Goal: Entertainment & Leisure: Browse casually

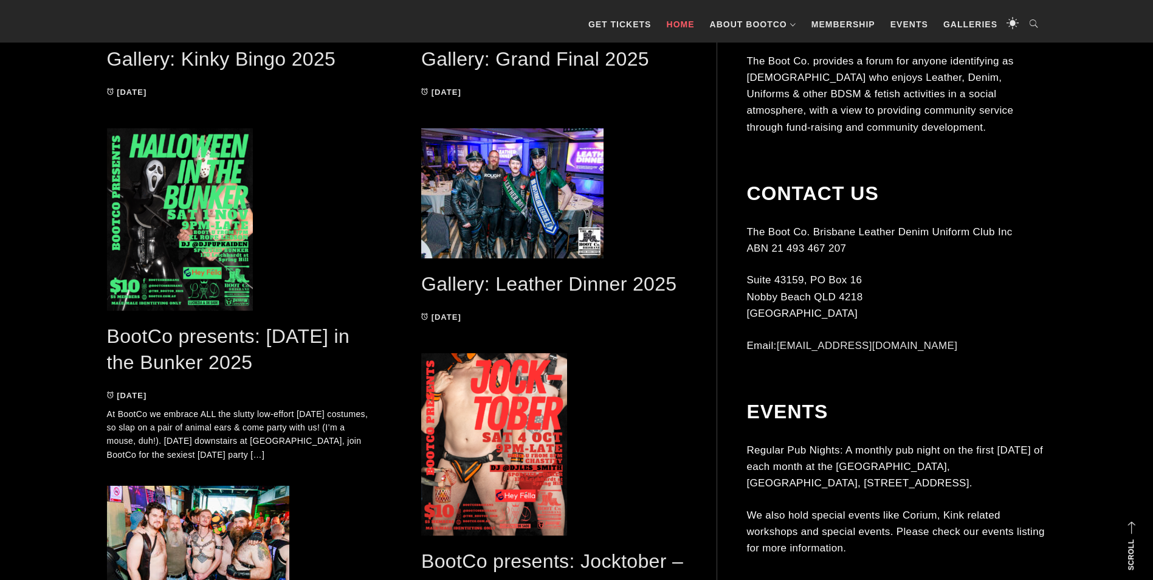
scroll to position [911, 0]
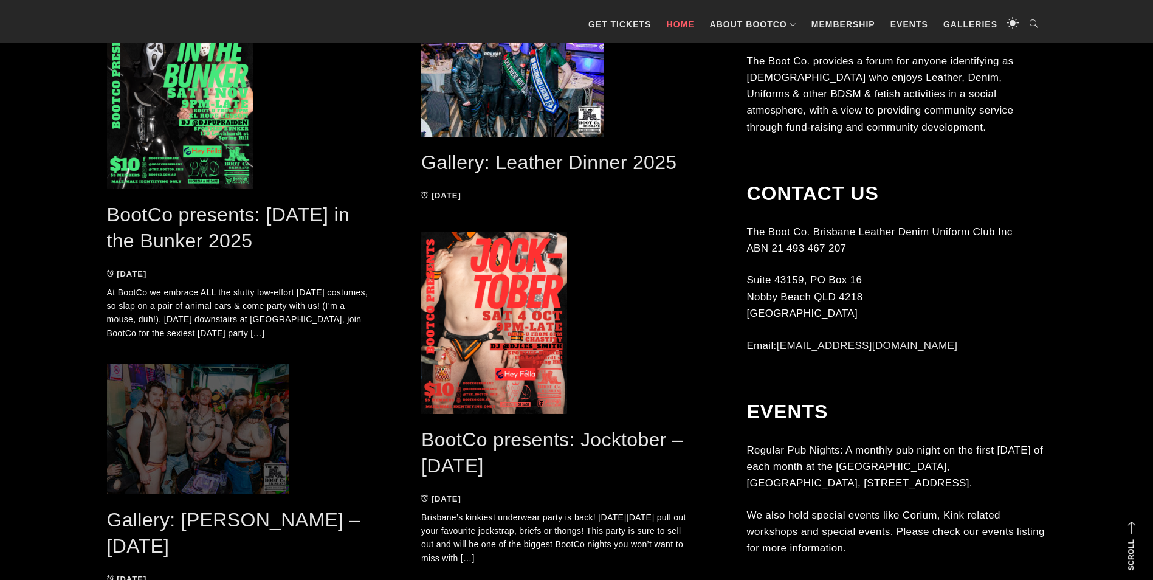
click at [208, 436] on span at bounding box center [240, 429] width 266 height 130
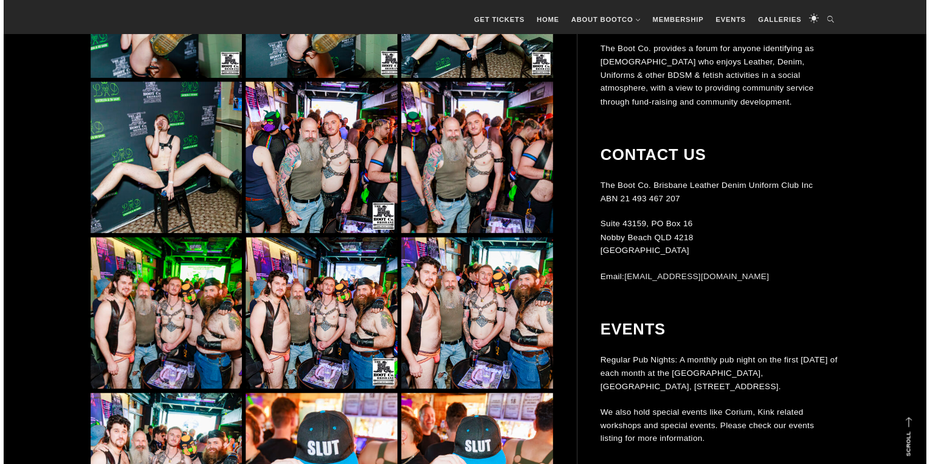
scroll to position [8020, 0]
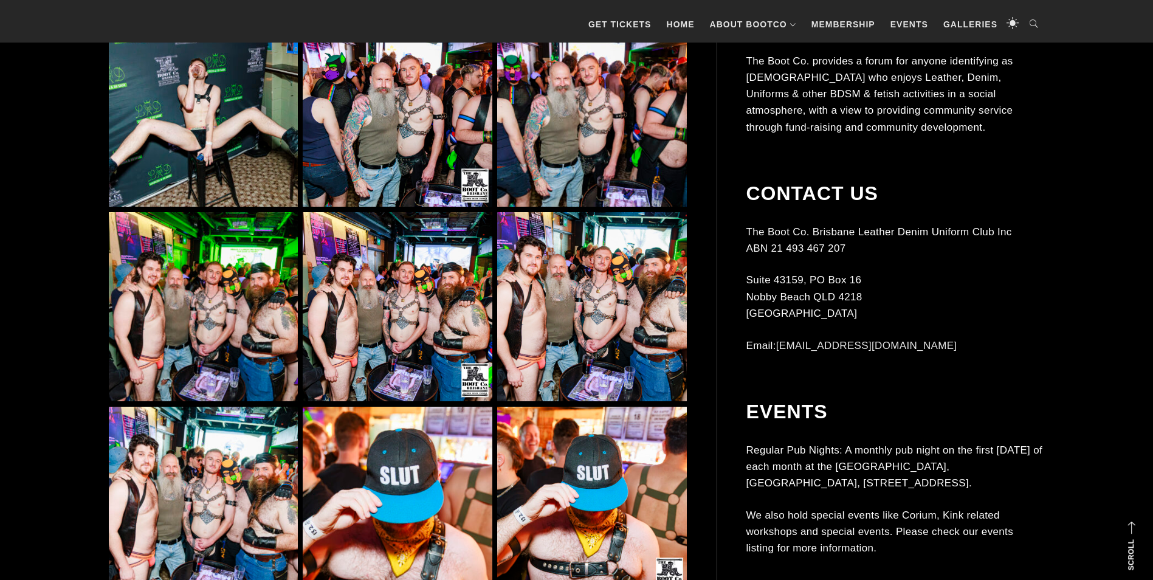
click at [393, 97] on img at bounding box center [397, 112] width 189 height 189
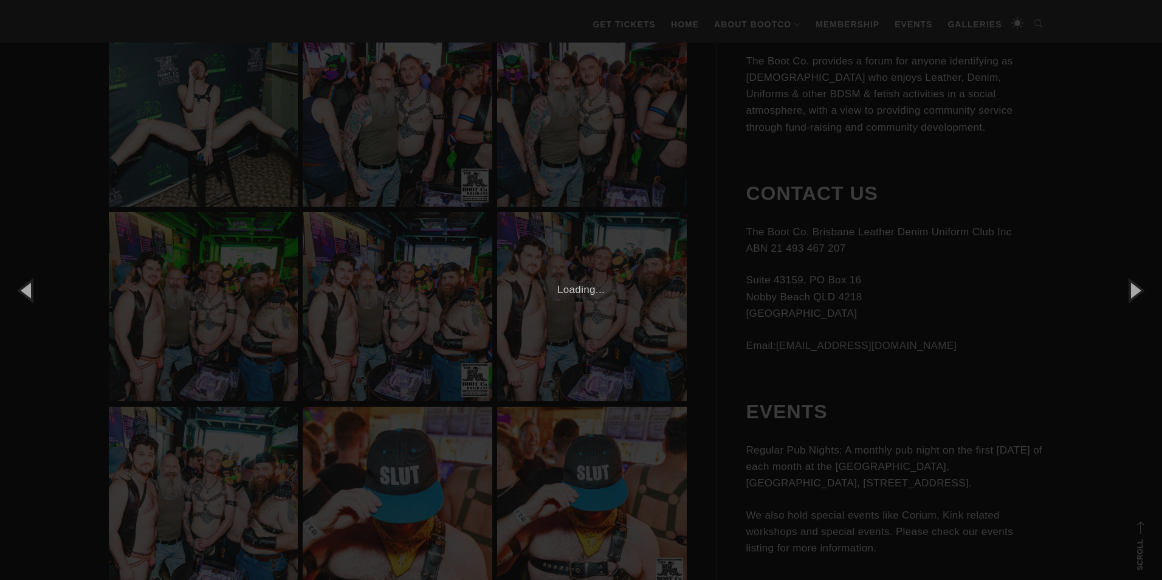
click at [0, 0] on img at bounding box center [0, 0] width 0 height 0
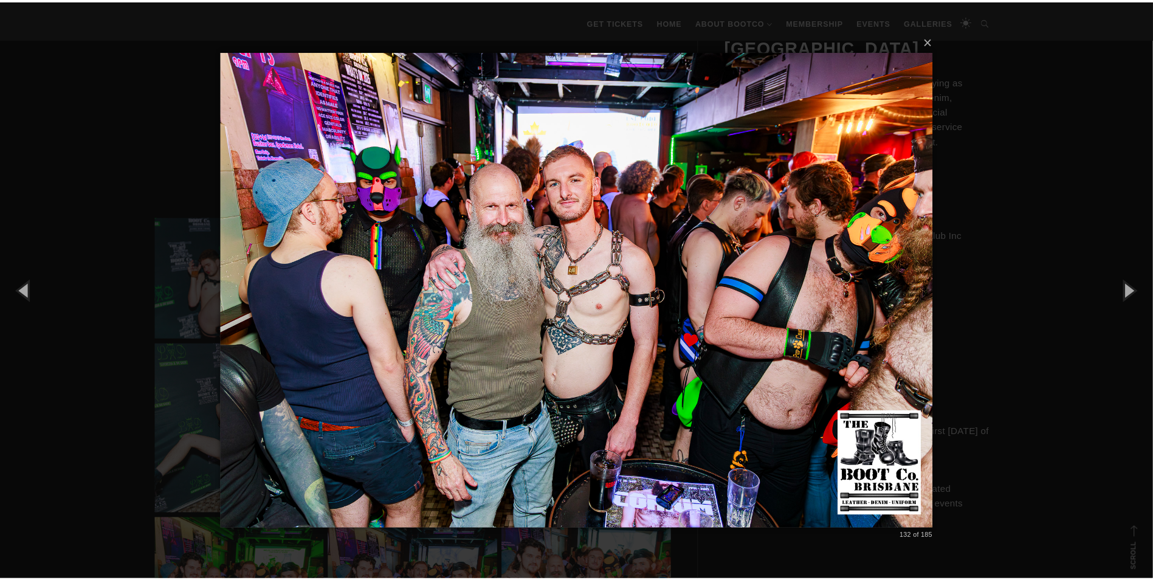
scroll to position [7657, 0]
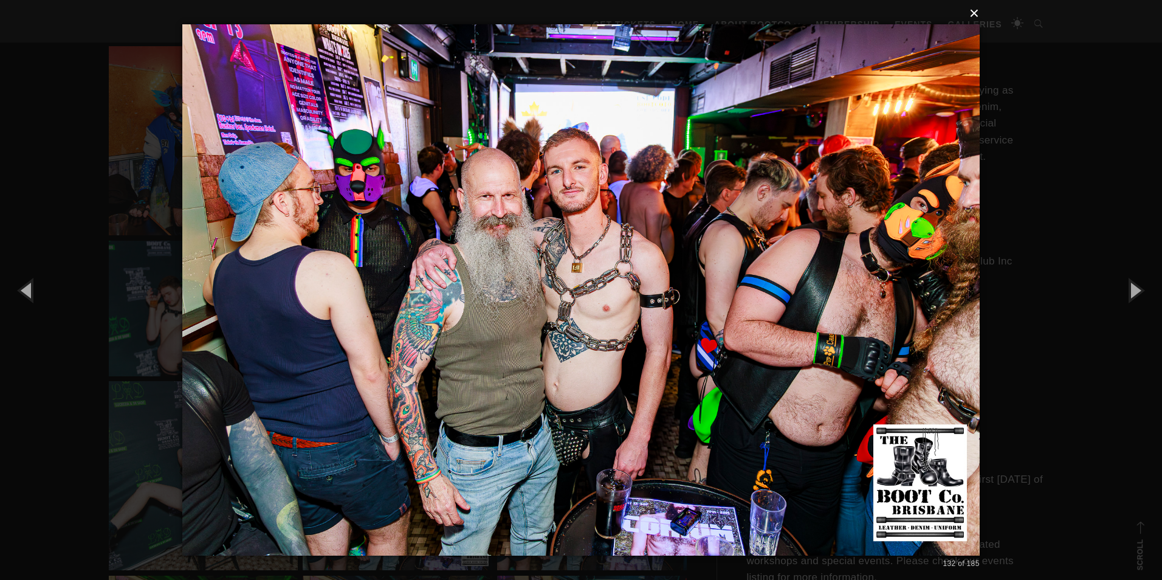
click at [973, 13] on button "×" at bounding box center [584, 13] width 797 height 27
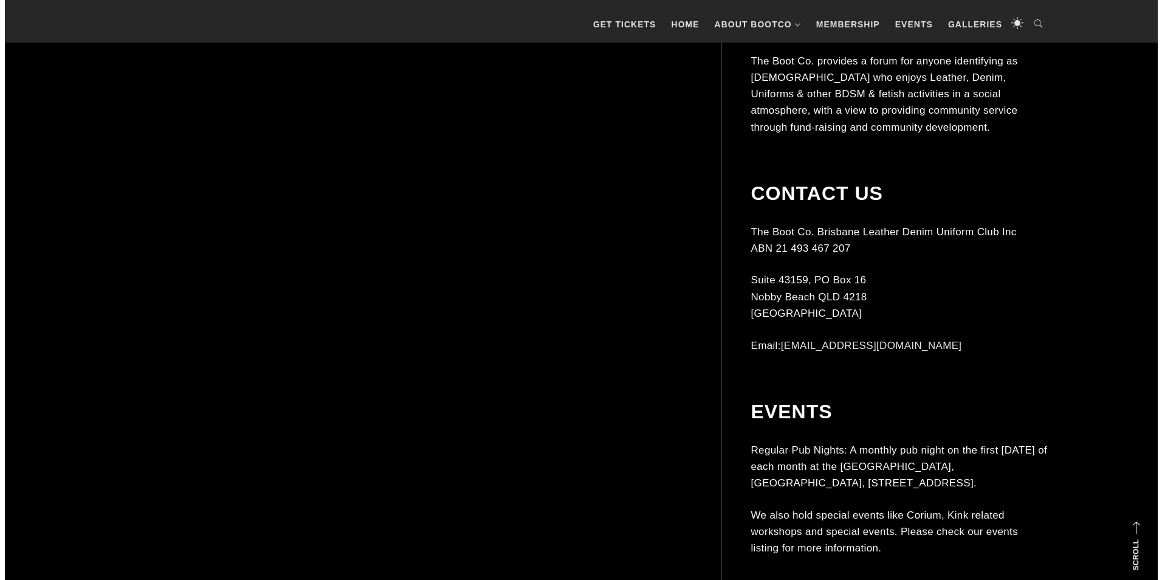
scroll to position [10026, 0]
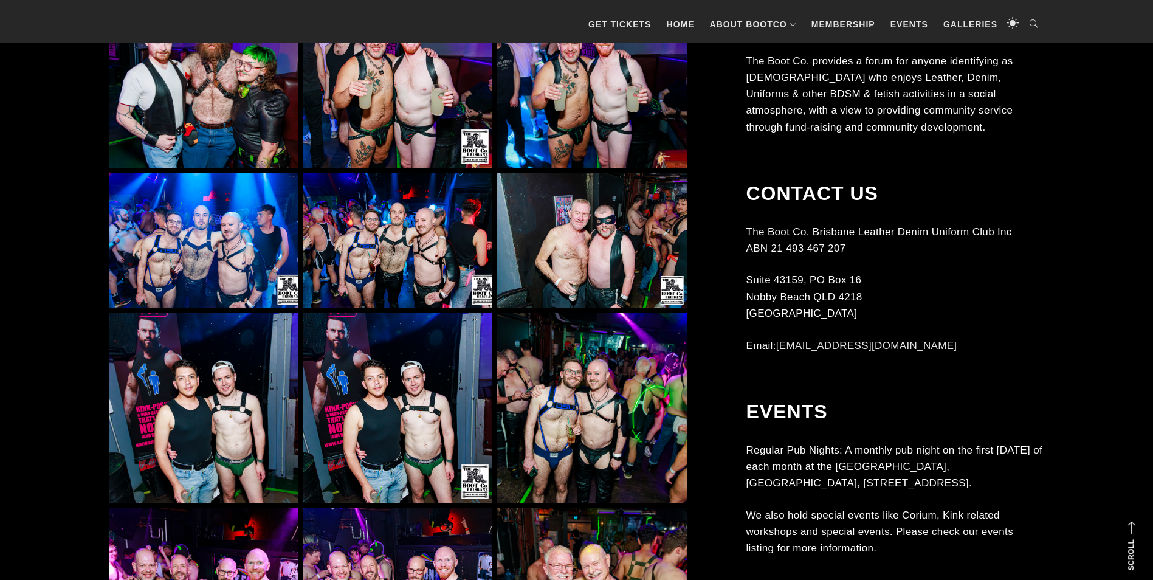
click at [403, 389] on img at bounding box center [397, 407] width 189 height 189
